Goal: Check status: Check status

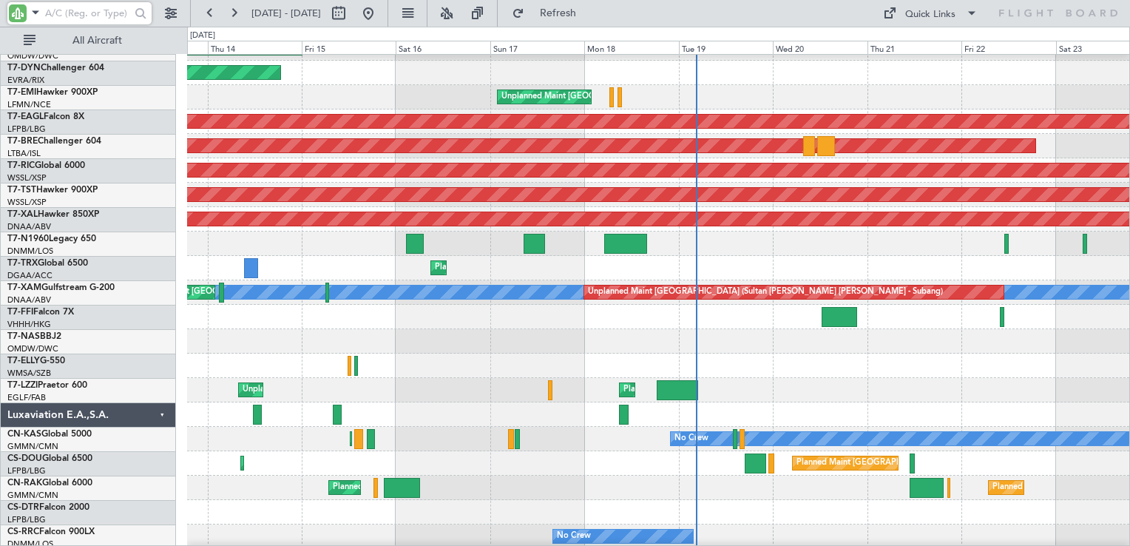
scroll to position [1997, 0]
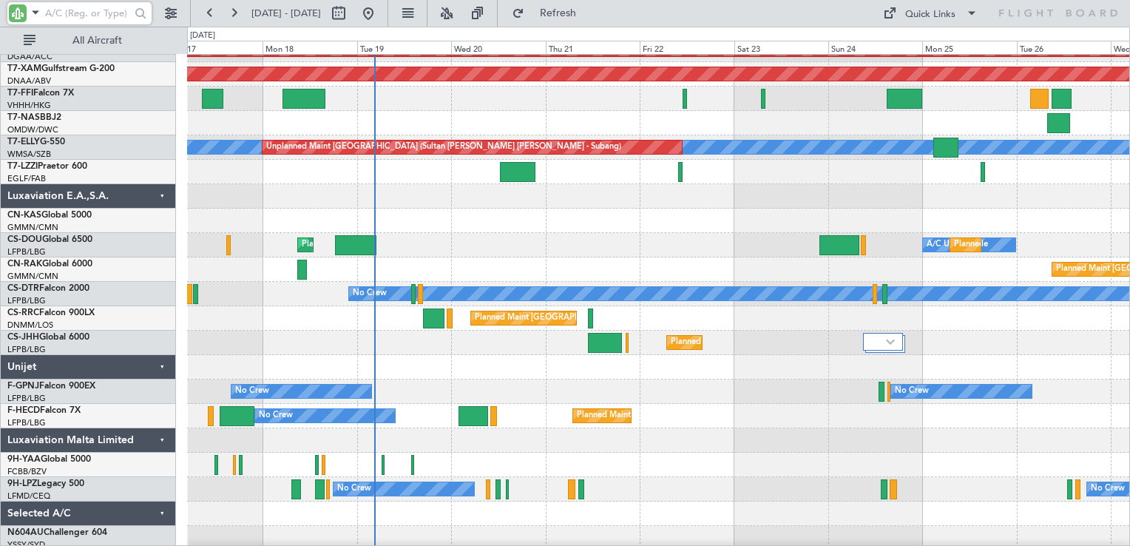
click at [668, 245] on div "Planned Maint [GEOGRAPHIC_DATA] ([GEOGRAPHIC_DATA]) A/C Unavailable Planned Mai…" at bounding box center [658, 245] width 942 height 24
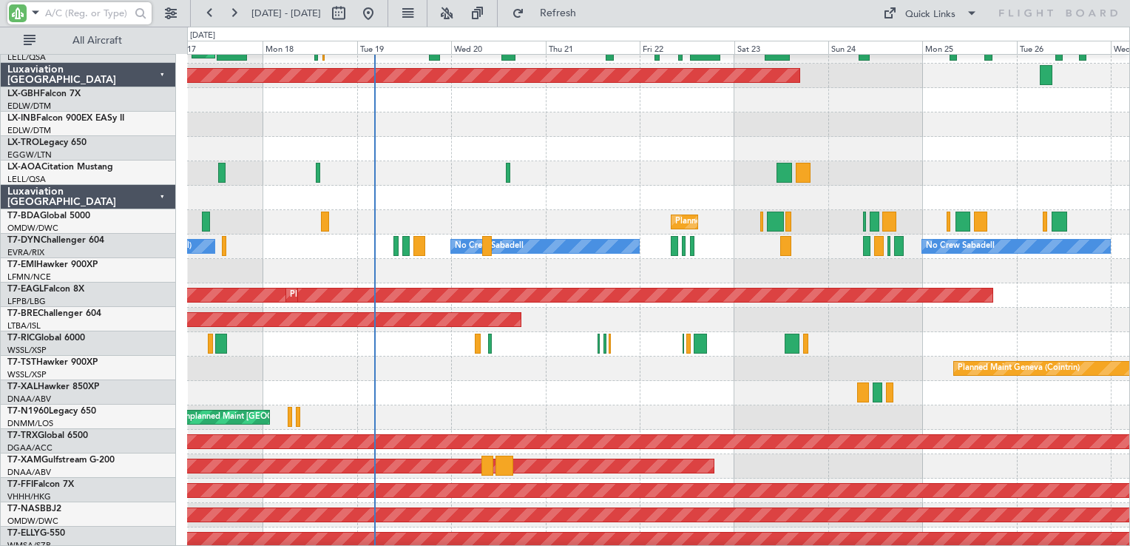
scroll to position [1529, 0]
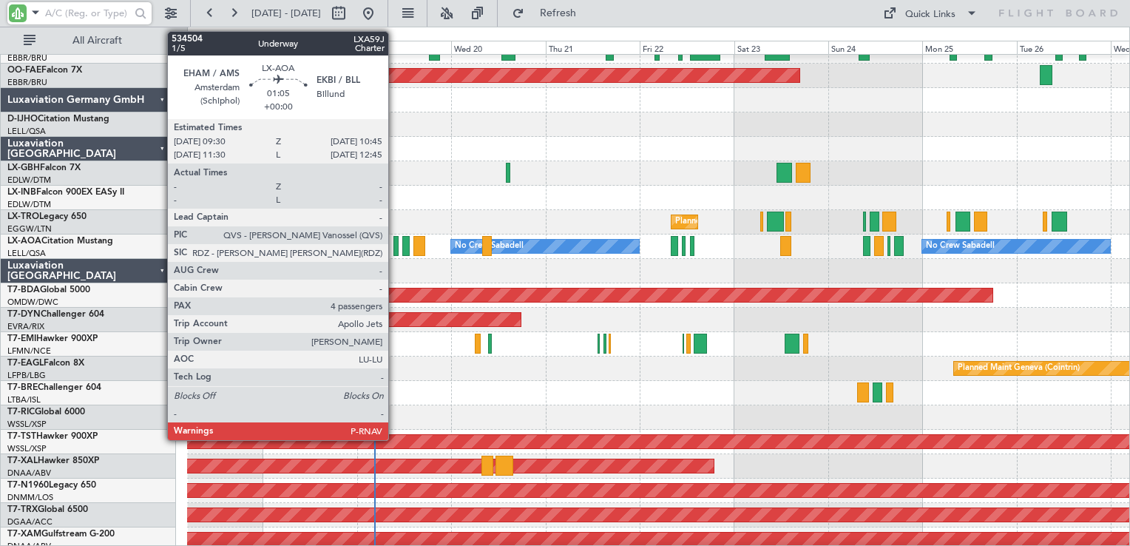
click at [396, 250] on div at bounding box center [395, 246] width 5 height 20
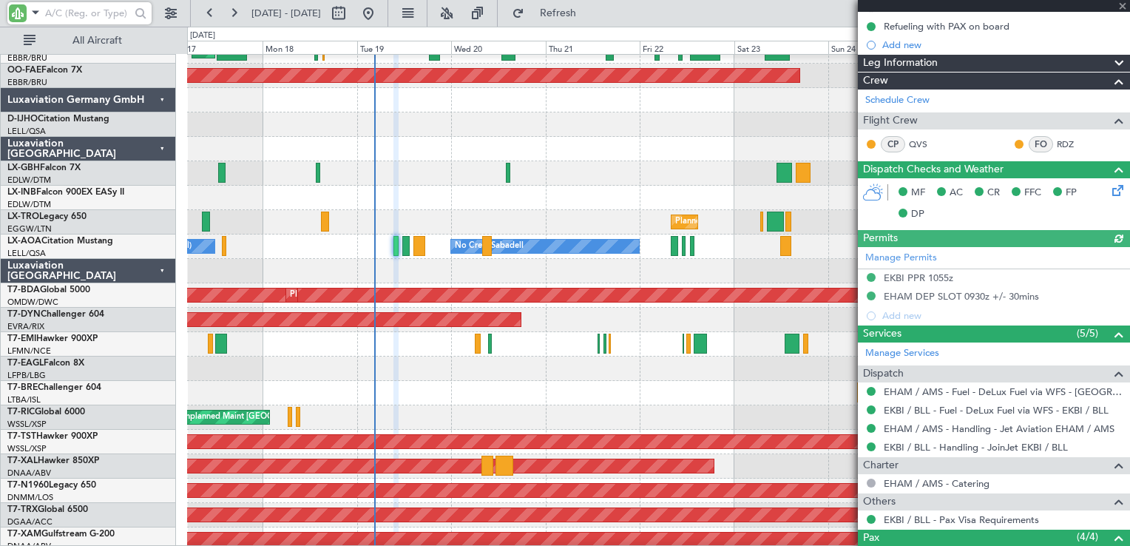
scroll to position [355, 0]
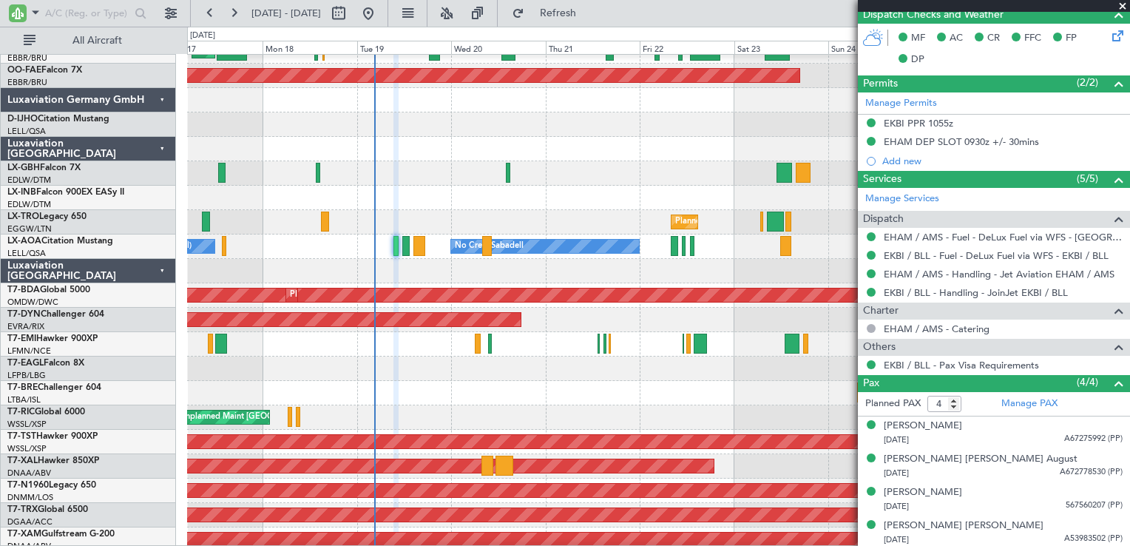
click at [1124, 7] on span at bounding box center [1122, 6] width 15 height 13
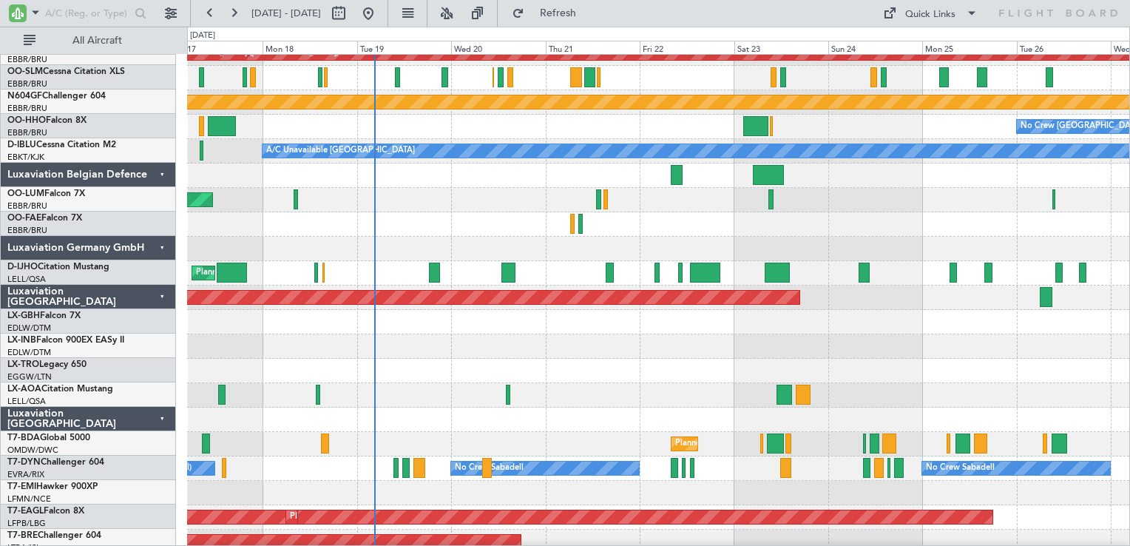
scroll to position [1307, 0]
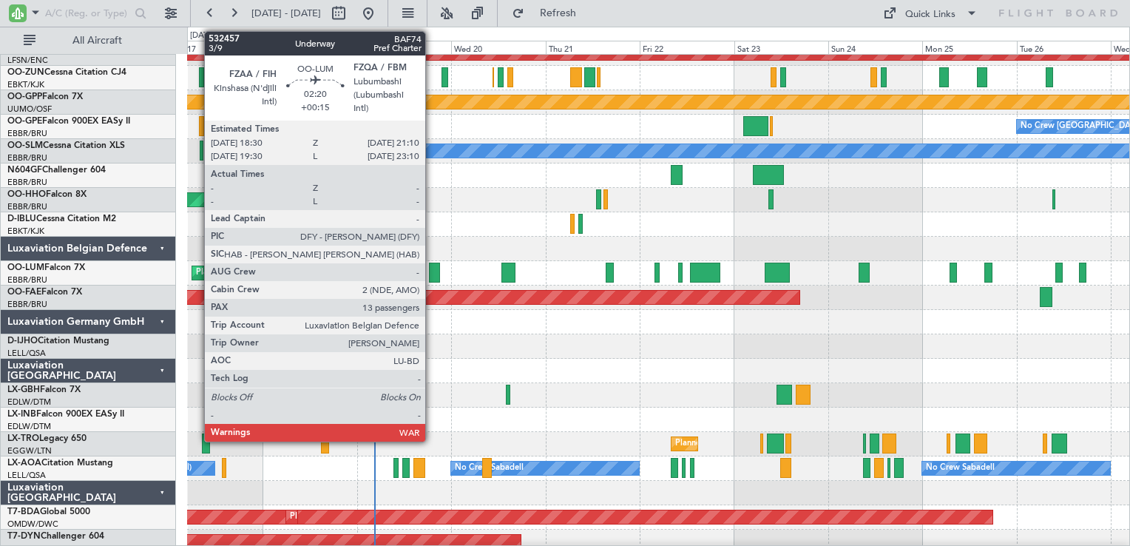
click at [432, 277] on div at bounding box center [434, 273] width 11 height 20
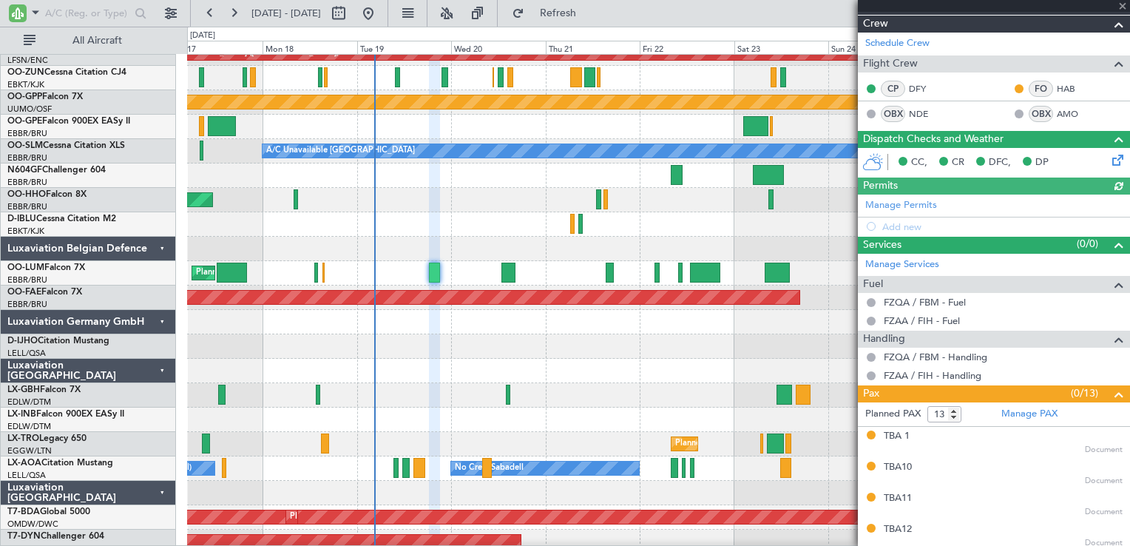
scroll to position [370, 0]
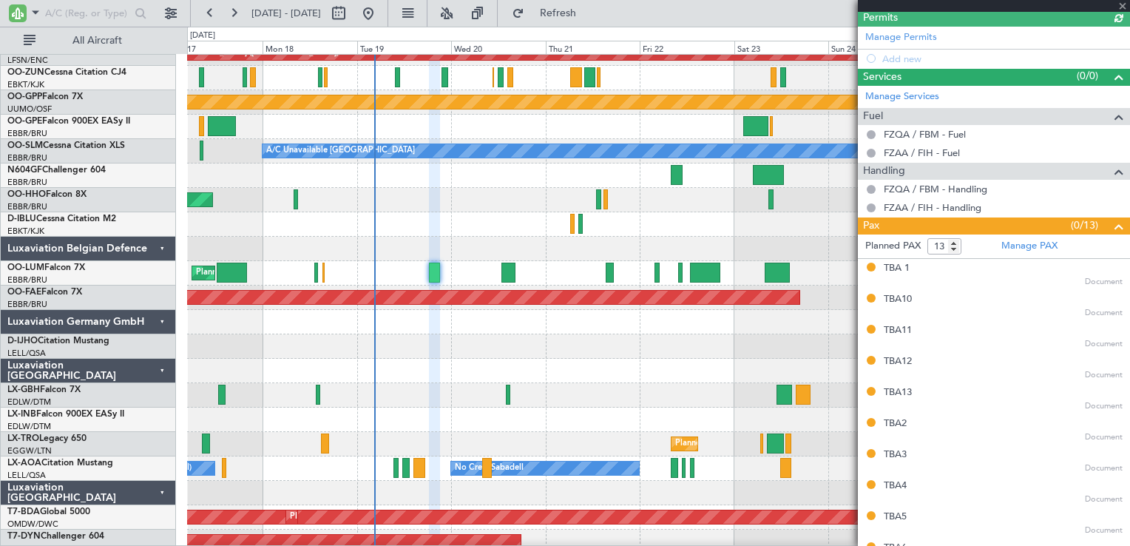
click at [1124, 7] on div at bounding box center [994, 6] width 272 height 12
click at [1124, 4] on span at bounding box center [1122, 6] width 15 height 13
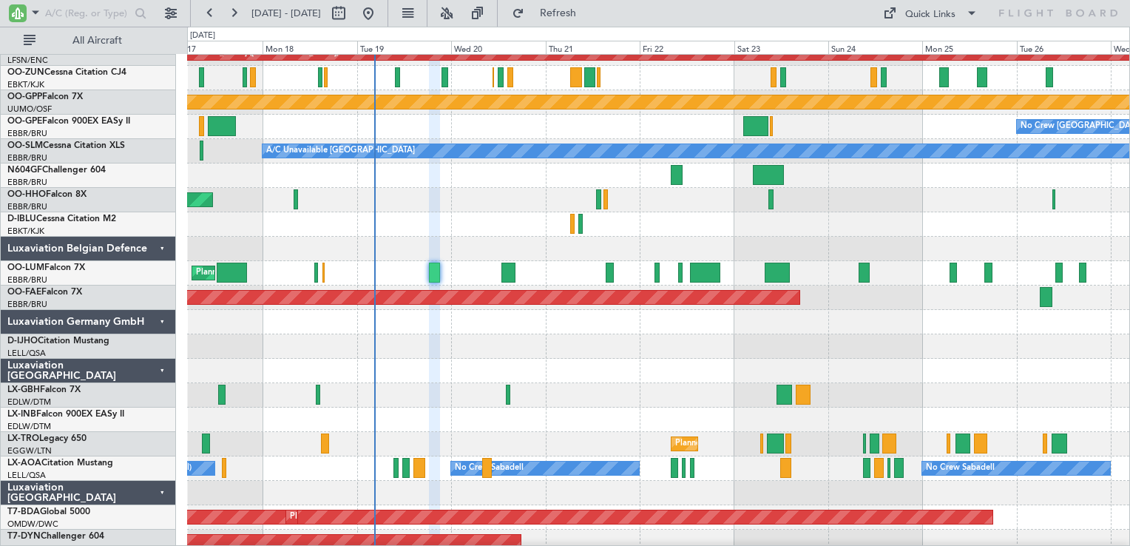
type input "0"
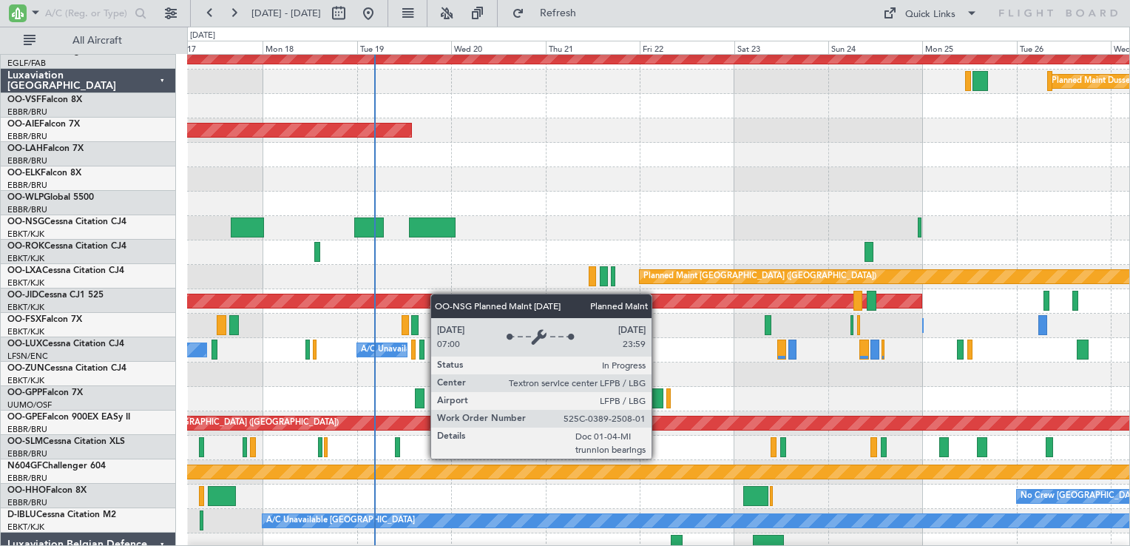
scroll to position [937, 0]
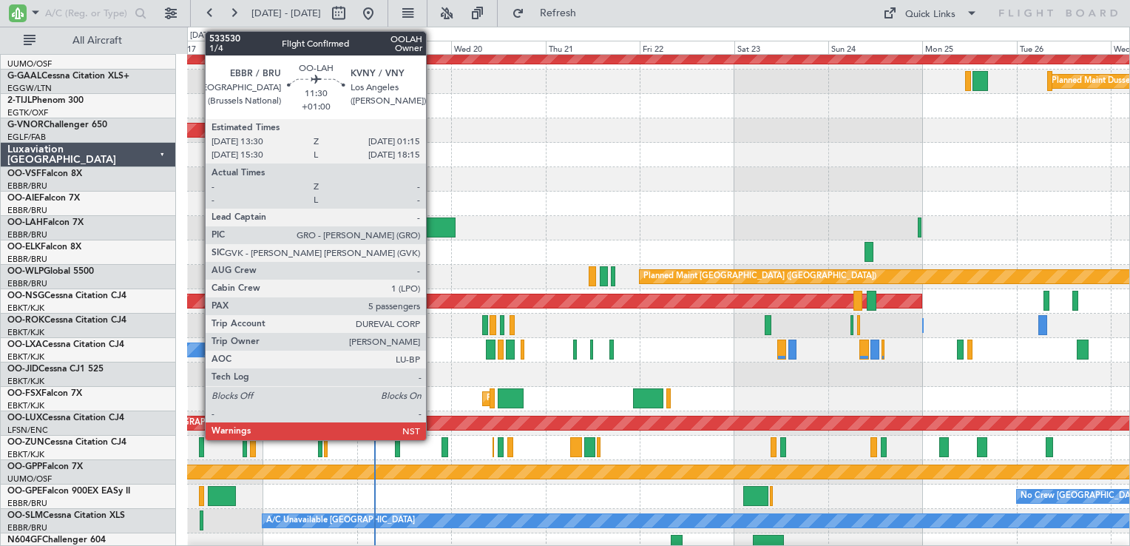
click at [433, 220] on div at bounding box center [432, 227] width 47 height 20
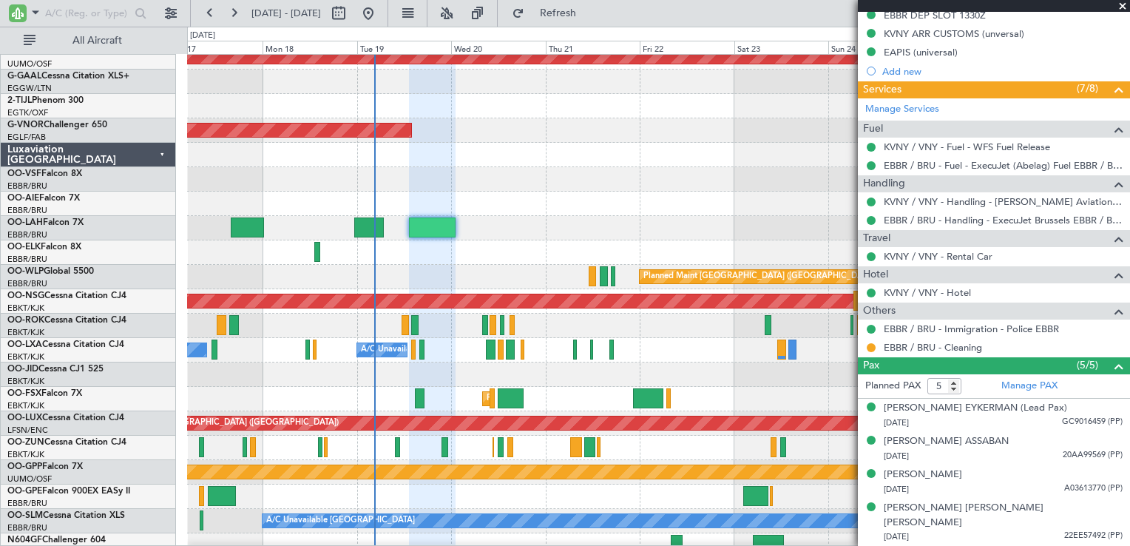
scroll to position [450, 0]
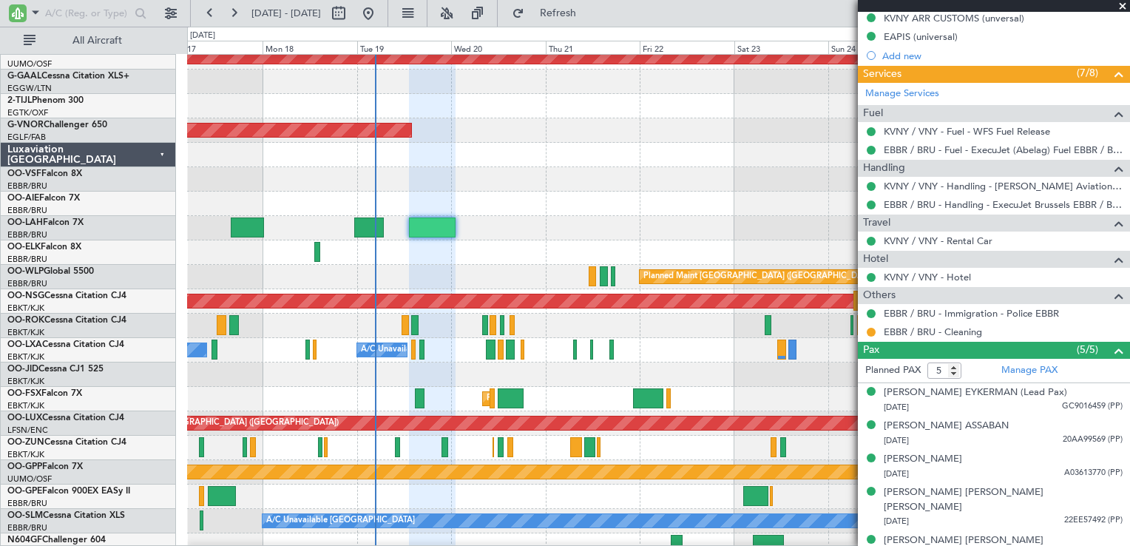
click at [1125, 4] on span at bounding box center [1122, 6] width 15 height 13
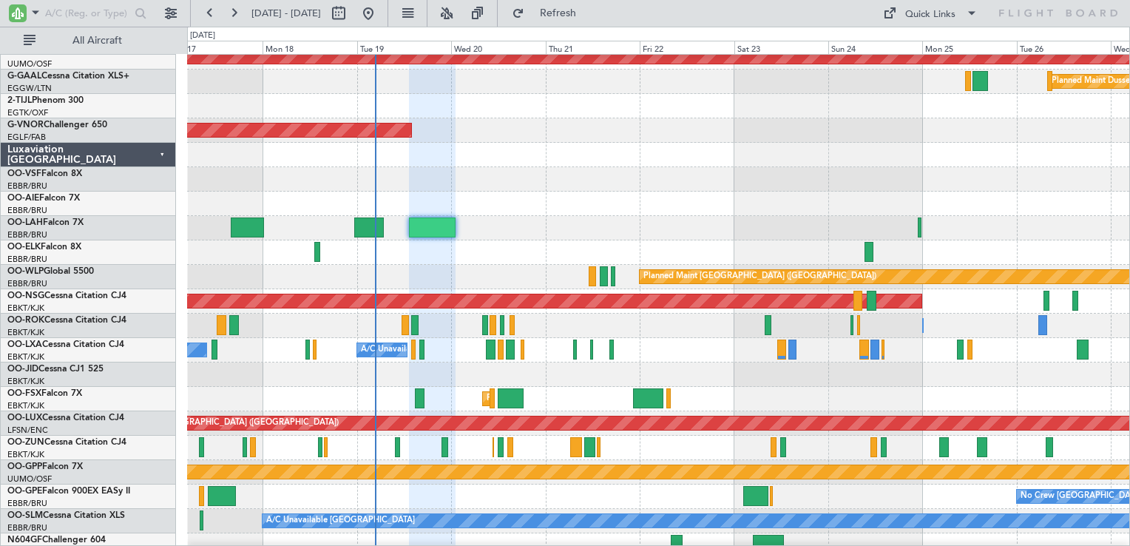
type input "0"
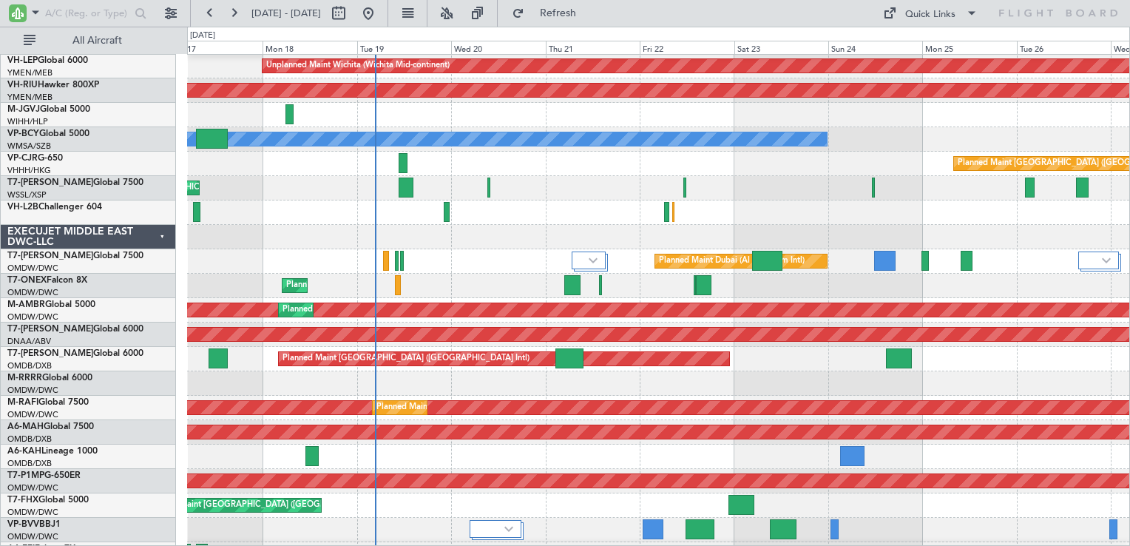
scroll to position [0, 0]
